Goal: Task Accomplishment & Management: Manage account settings

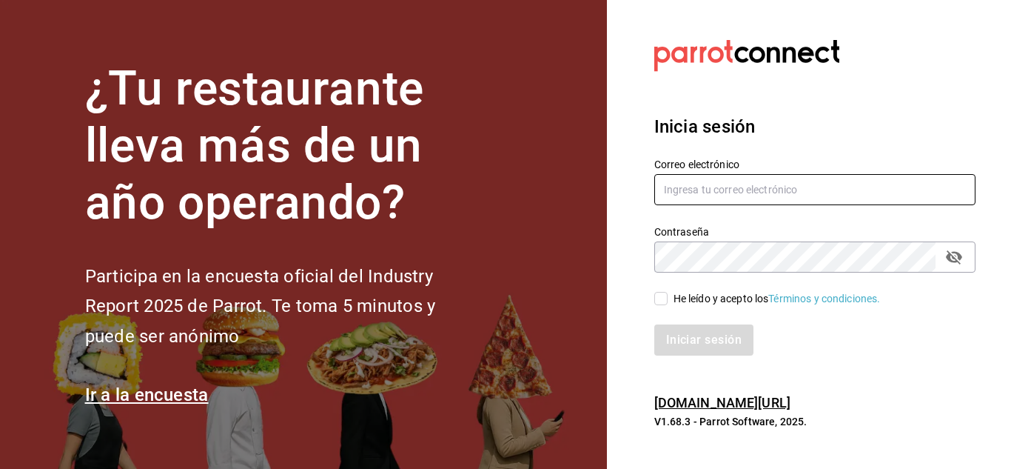
type input "del.toro.miguel@hotmail.com"
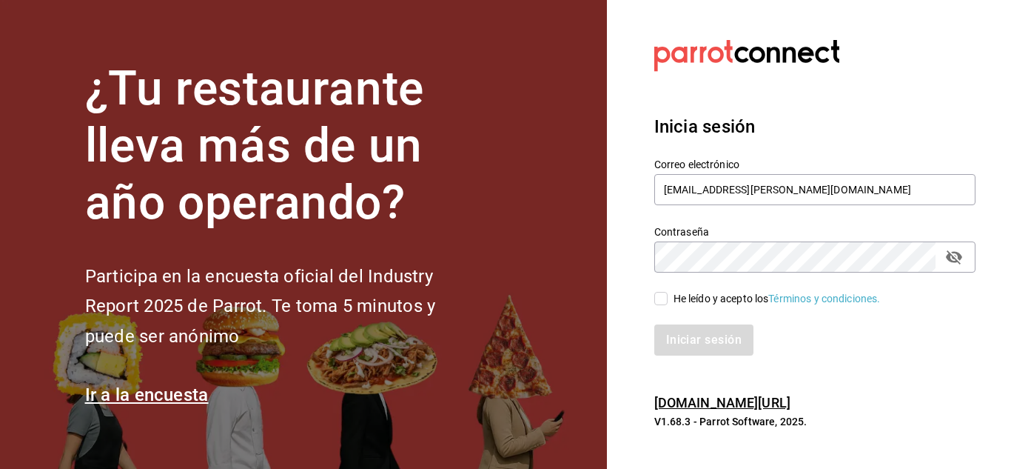
click at [652, 306] on div "Iniciar sesión" at bounding box center [806, 330] width 339 height 49
click at [660, 294] on input "He leído y acepto los Términos y condiciones." at bounding box center [660, 298] width 13 height 13
checkbox input "true"
click at [659, 327] on button "Iniciar sesión" at bounding box center [704, 339] width 101 height 31
